Goal: Transaction & Acquisition: Purchase product/service

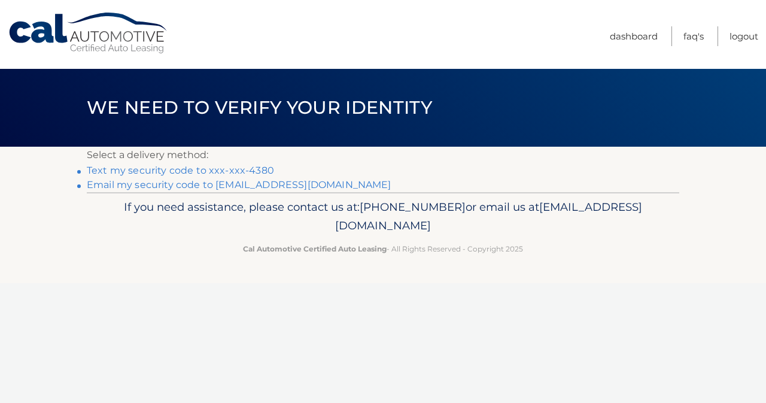
click at [248, 169] on link "Text my security code to xxx-xxx-4380" at bounding box center [180, 169] width 187 height 11
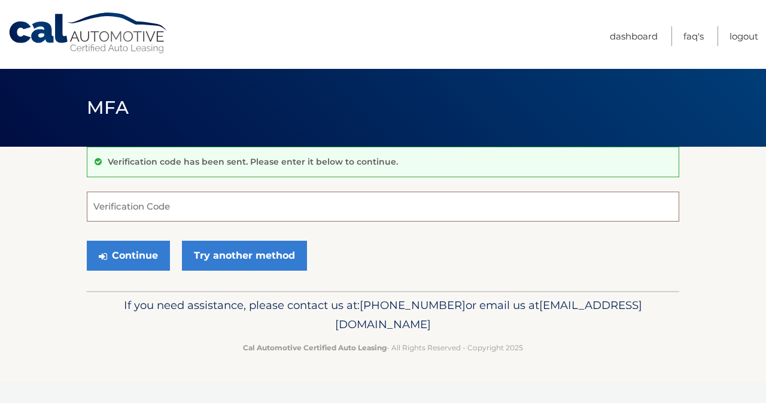
click at [205, 204] on input "Verification Code" at bounding box center [383, 206] width 592 height 30
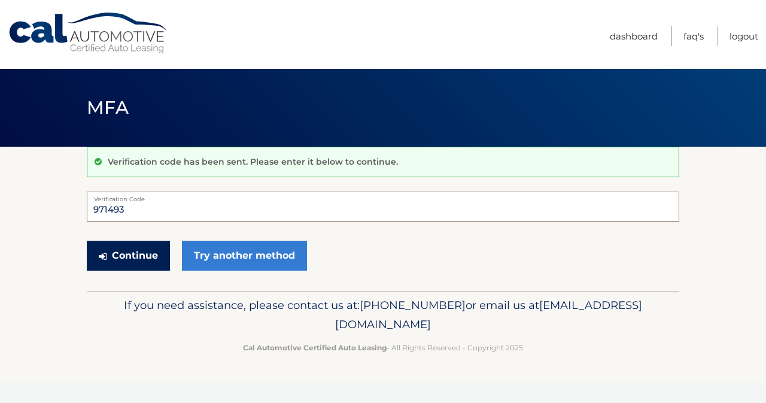
type input "971493"
click at [145, 261] on button "Continue" at bounding box center [128, 255] width 83 height 30
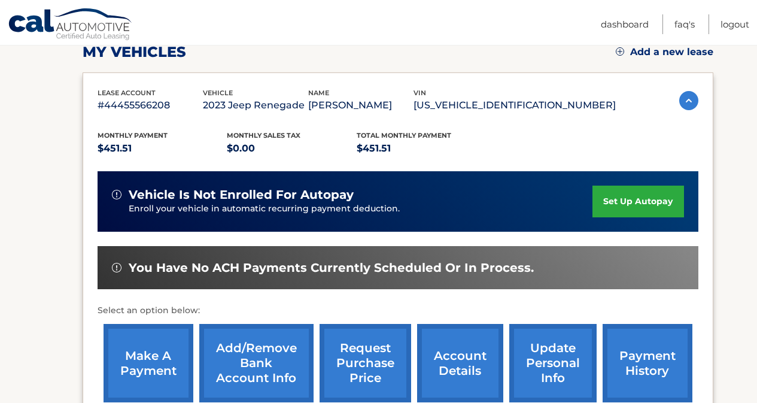
scroll to position [223, 0]
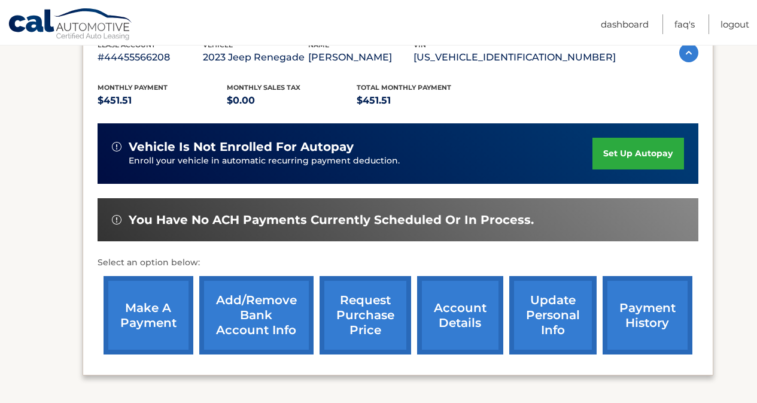
click at [138, 316] on link "make a payment" at bounding box center [148, 315] width 90 height 78
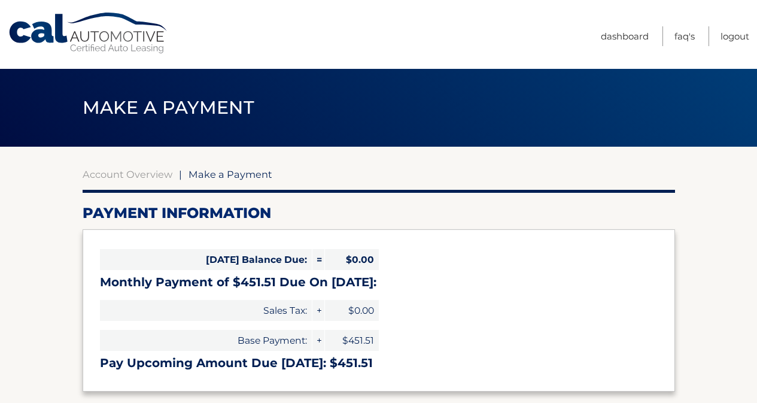
select select "ZjIzYTM4OWUtY2Q4Ny00YzM1LTlkYmUtODdmNWFiZmI1Mzlk"
click at [139, 316] on span "Sales Tax:" at bounding box center [206, 310] width 212 height 21
click at [139, 315] on span "Sales Tax:" at bounding box center [206, 310] width 212 height 21
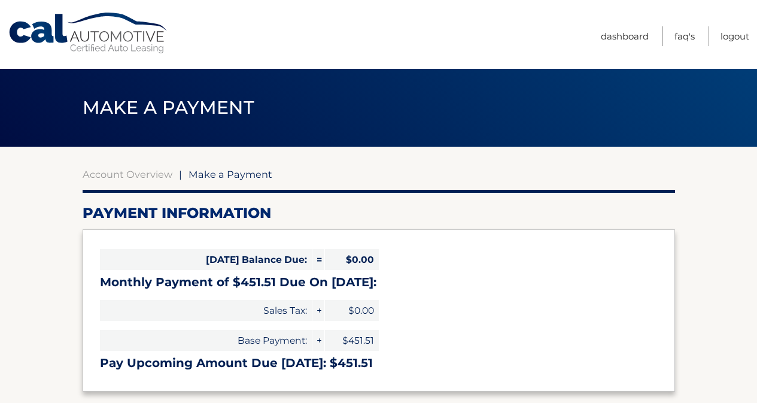
click at [525, 315] on div "Today's Balance Due: = $0.00 Monthly Payment of $451.51 Due On Nov 01: Sales Ta…" at bounding box center [379, 309] width 592 height 161
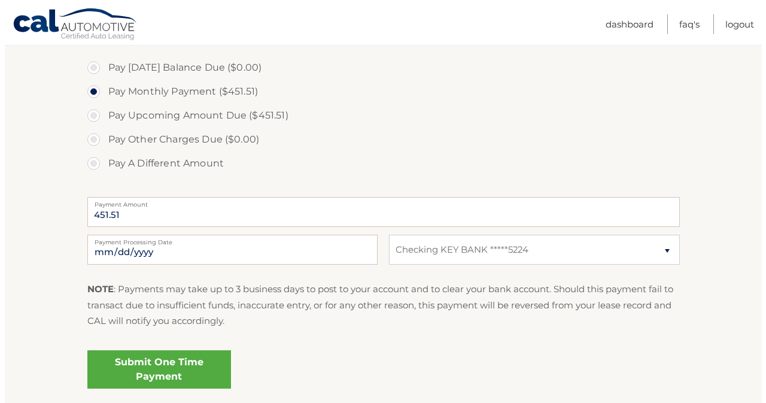
scroll to position [414, 0]
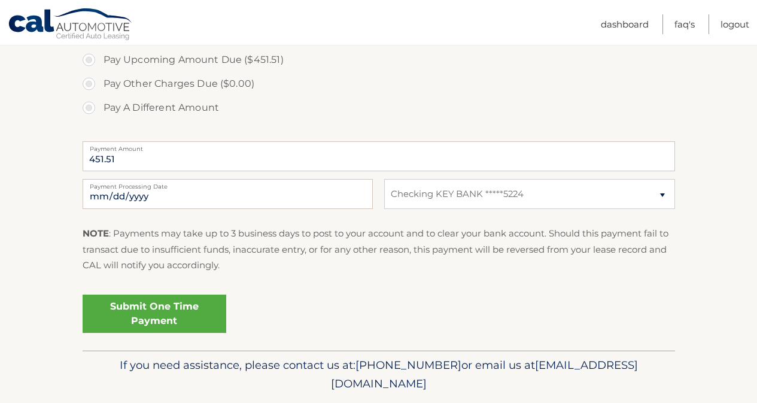
click at [165, 309] on link "Submit One Time Payment" at bounding box center [155, 313] width 144 height 38
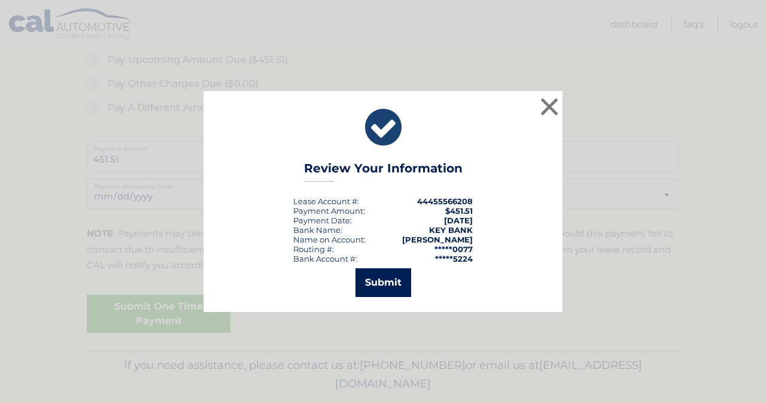
click at [396, 285] on button "Submit" at bounding box center [383, 282] width 56 height 29
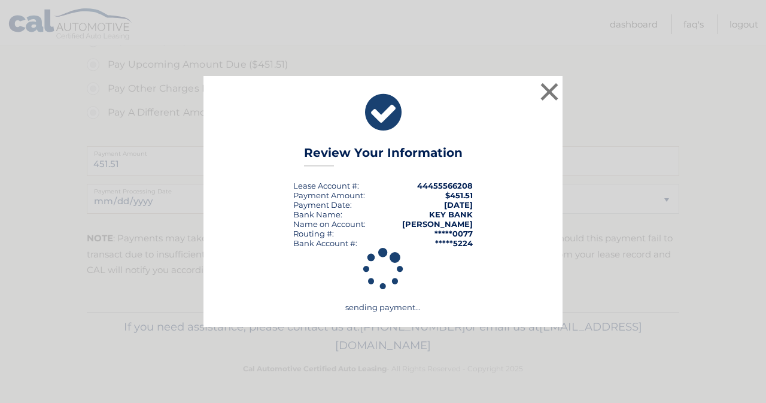
scroll to position [409, 0]
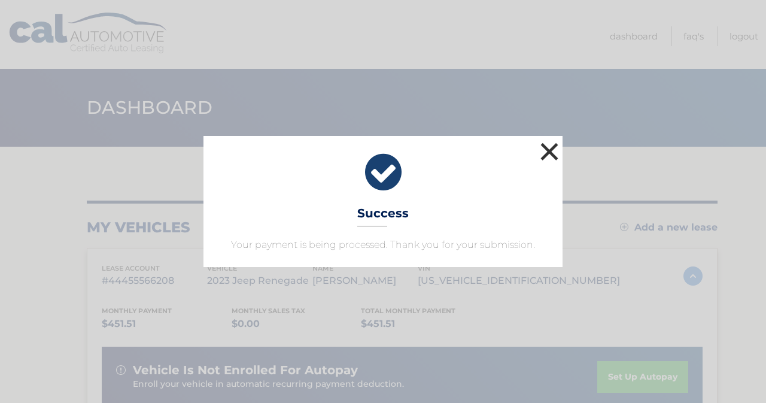
click at [553, 150] on button "×" at bounding box center [549, 151] width 24 height 24
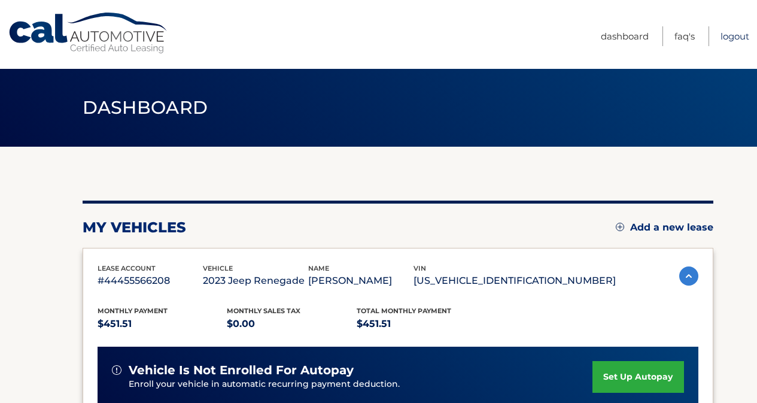
click at [743, 34] on link "Logout" at bounding box center [734, 36] width 29 height 20
